Goal: Task Accomplishment & Management: Use online tool/utility

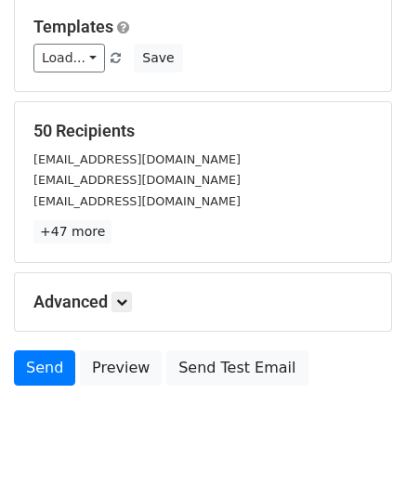
scroll to position [293, 0]
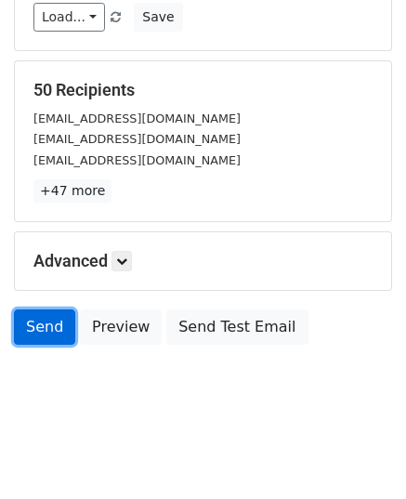
click at [42, 328] on link "Send" at bounding box center [44, 326] width 61 height 35
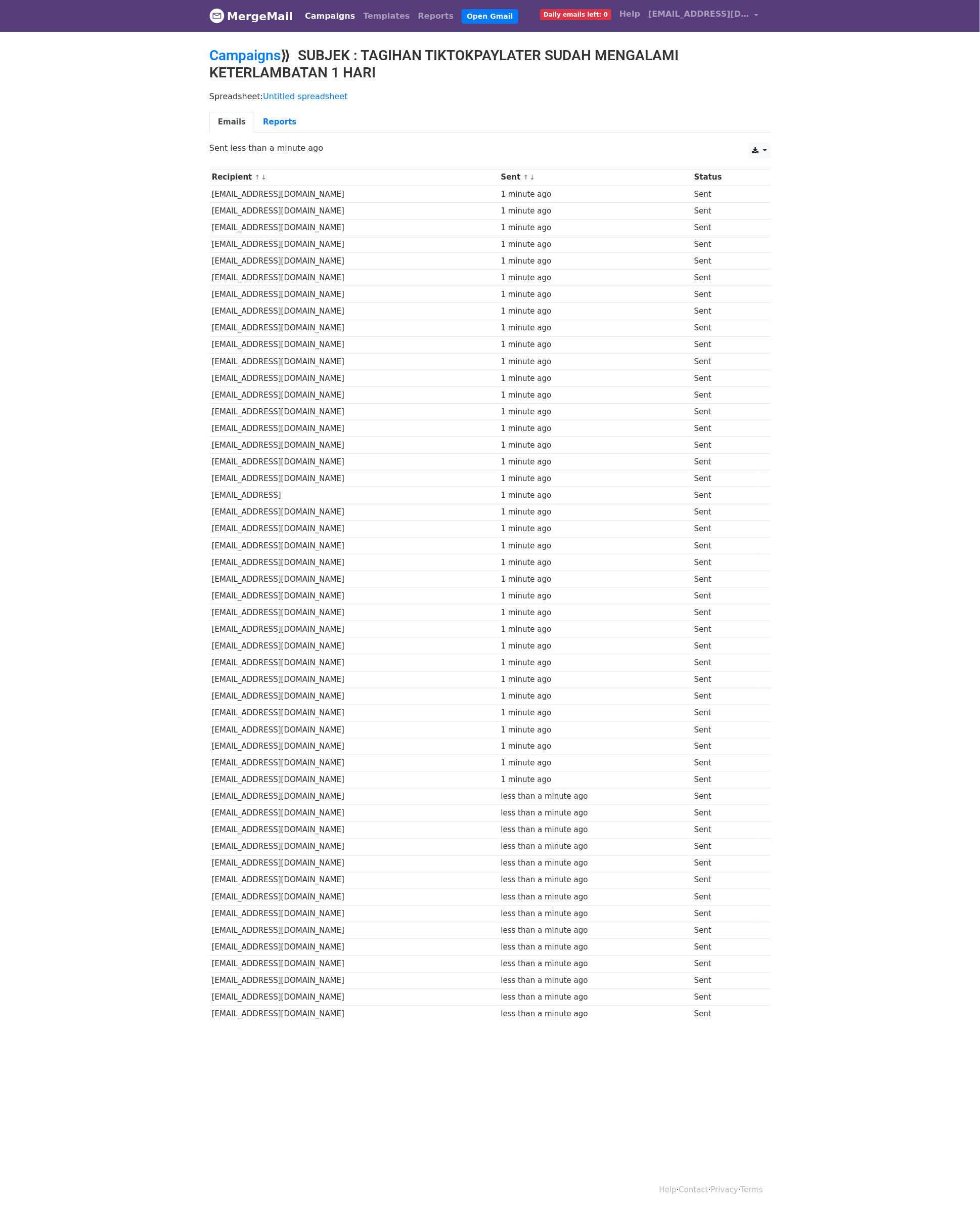
click at [245, 300] on body "MergeMail Campaigns Templates Reports Open Gmail Daily emails left: 0 Help [EMA…" at bounding box center [490, 535] width 980 height 1071
click at [245, 300] on td "Sent" at bounding box center [726, 814] width 69 height 17
